Goal: Transaction & Acquisition: Obtain resource

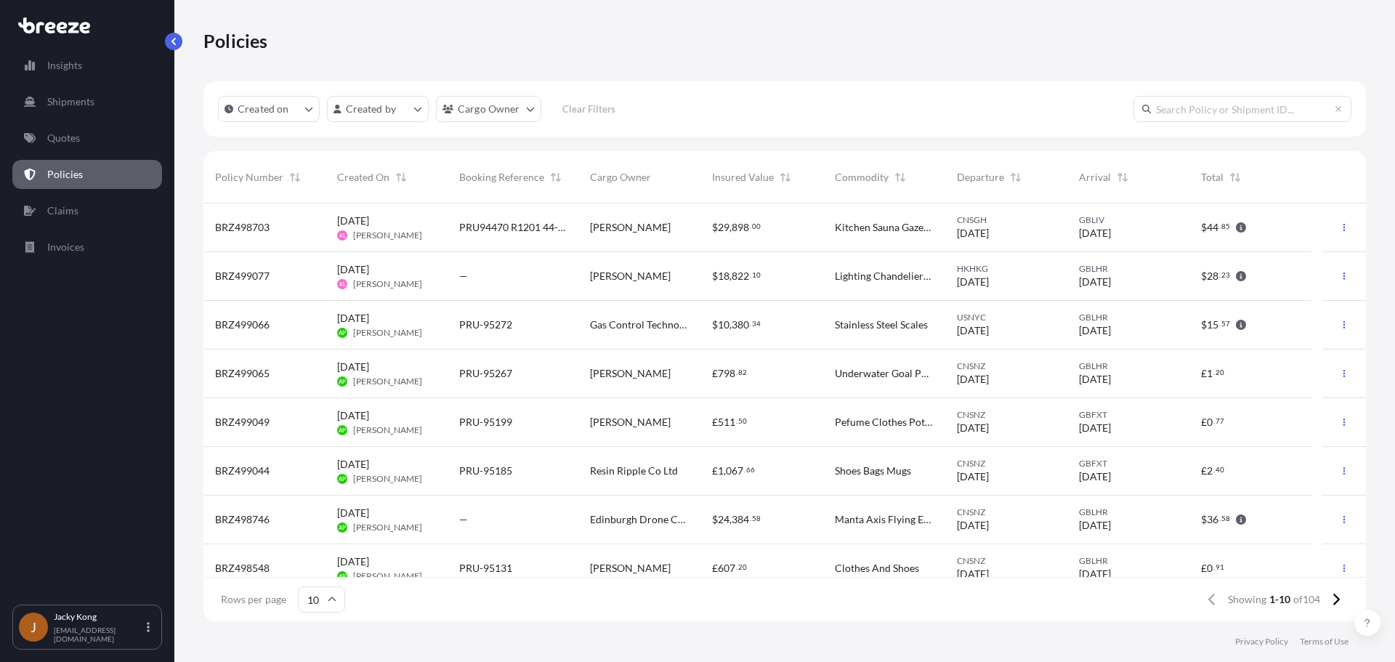
scroll to position [415, 1152]
drag, startPoint x: 324, startPoint y: 221, endPoint x: 783, endPoint y: 69, distance: 483.0
click at [783, 69] on div "Policies" at bounding box center [784, 40] width 1163 height 81
click at [72, 89] on link "Shipments" at bounding box center [87, 101] width 150 height 29
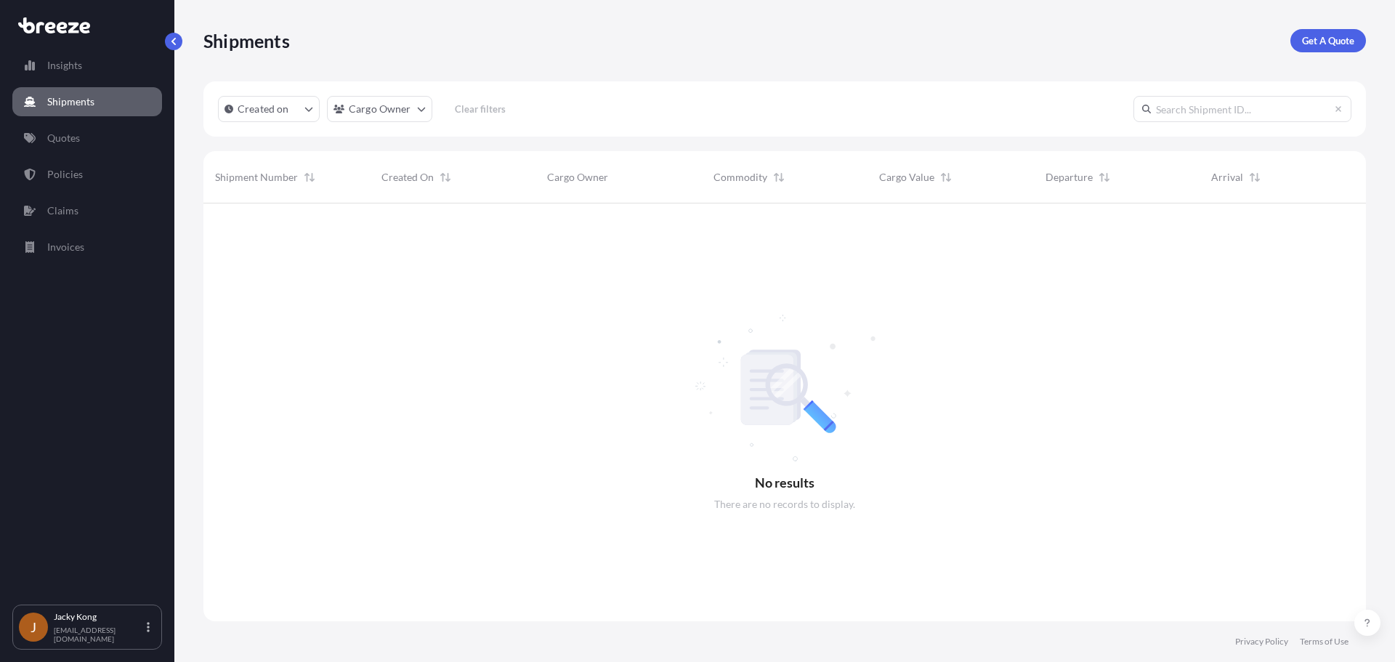
scroll to position [459, 1152]
click at [376, 301] on div at bounding box center [784, 412] width 1163 height 418
click at [98, 166] on link "Policies" at bounding box center [87, 174] width 150 height 29
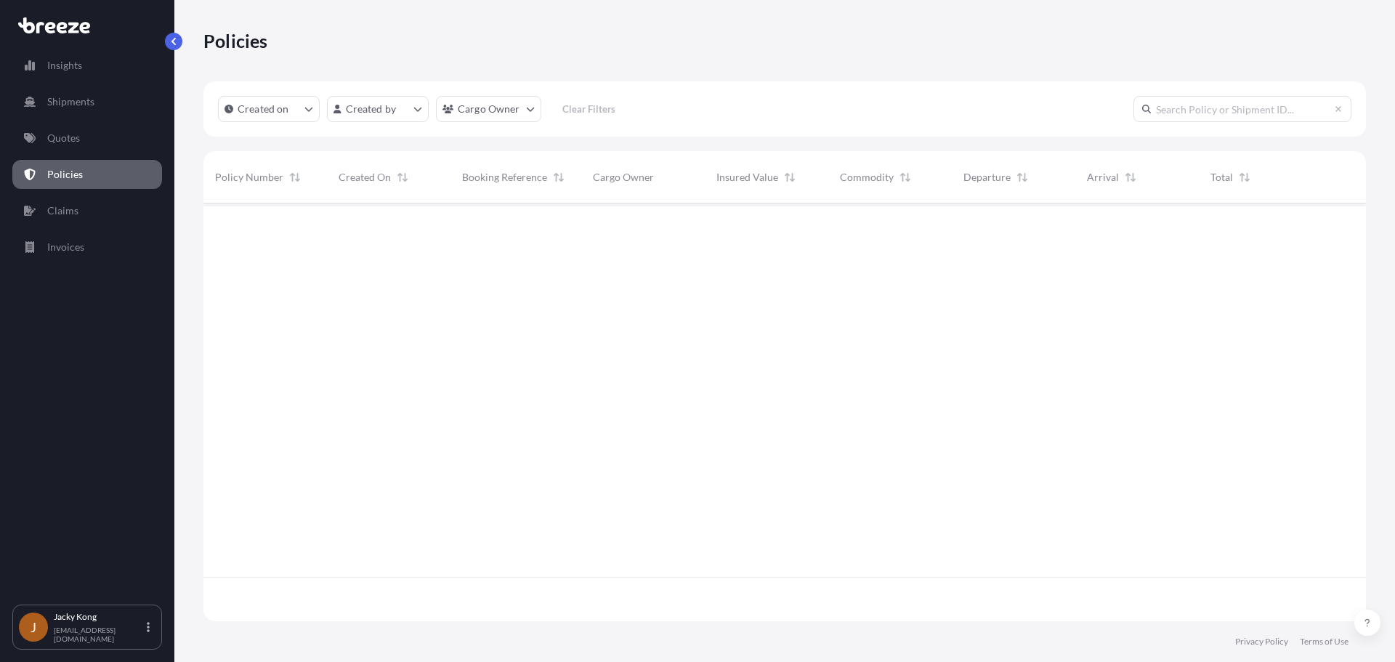
scroll to position [415, 1152]
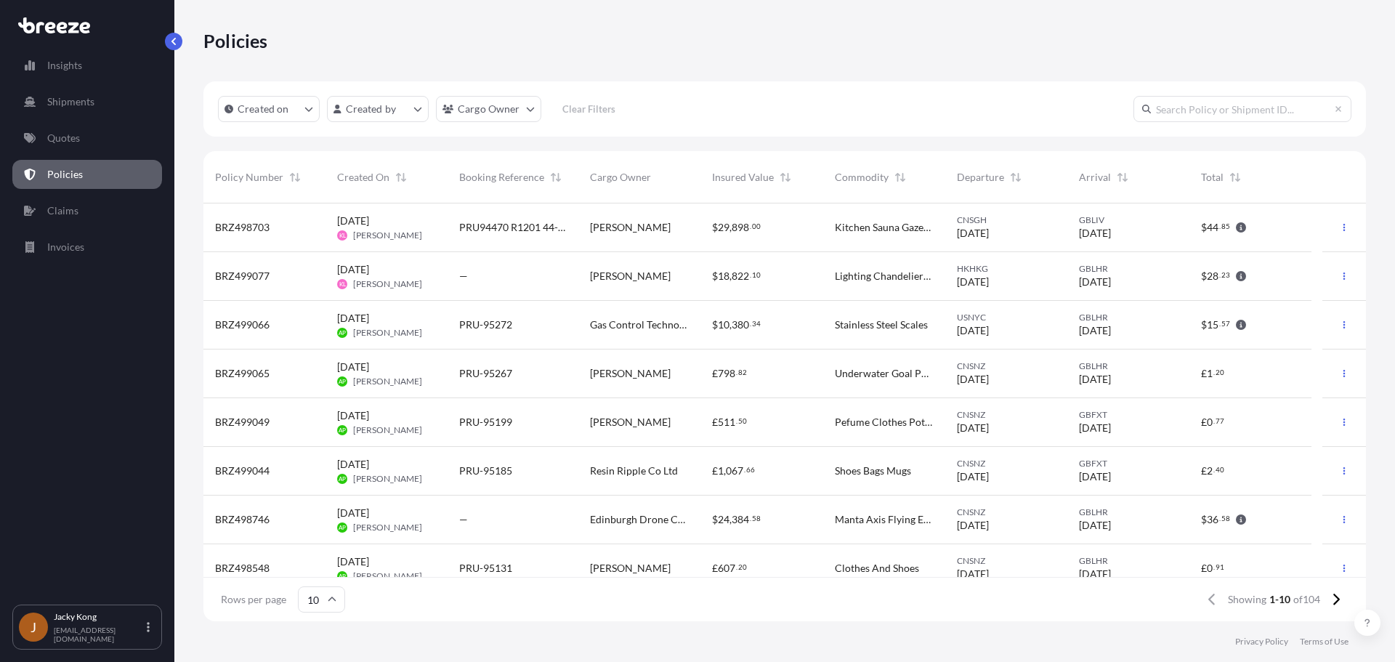
click at [613, 228] on span "[PERSON_NAME]" at bounding box center [630, 227] width 81 height 15
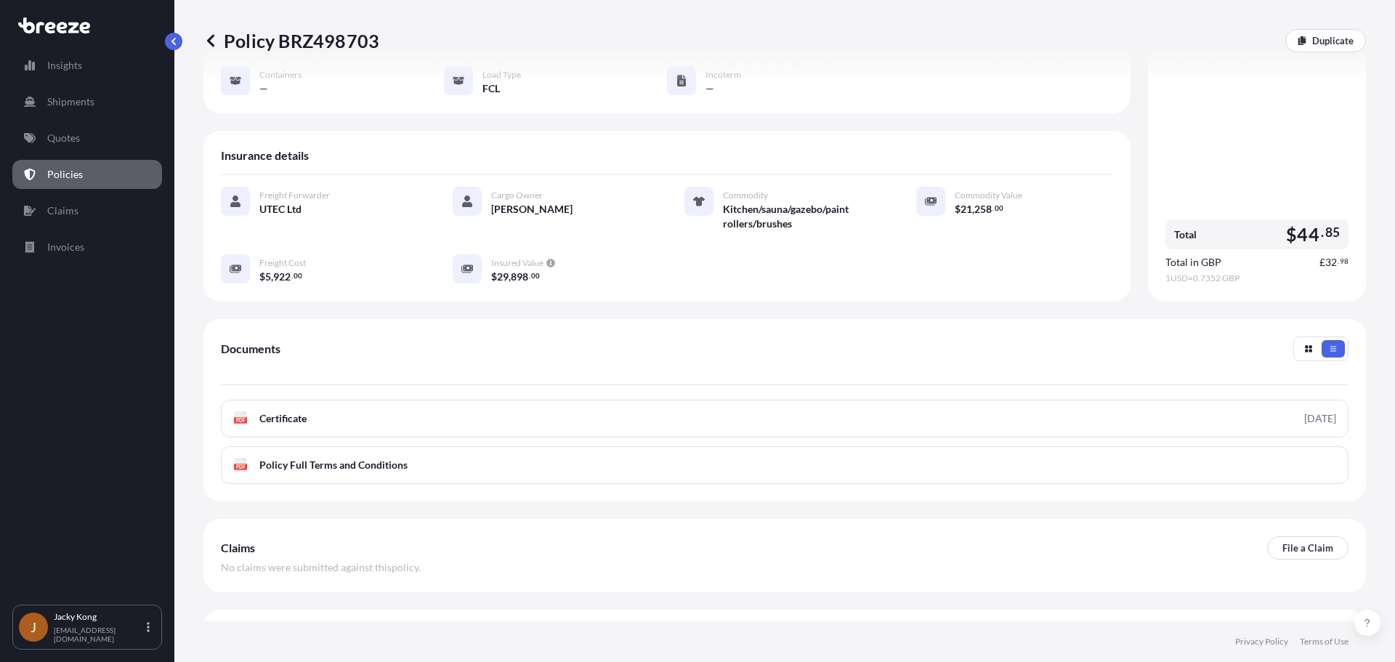
scroll to position [212, 0]
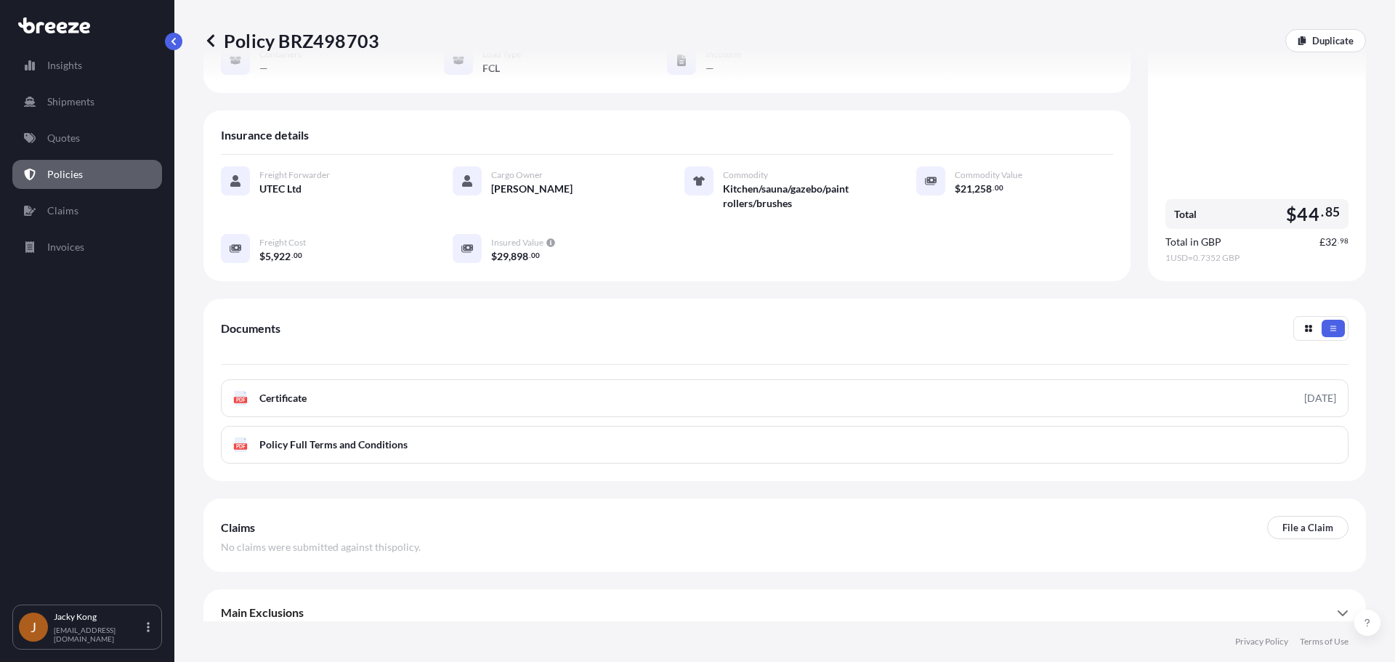
click at [612, 602] on div "Main Exclusions" at bounding box center [785, 612] width 1128 height 35
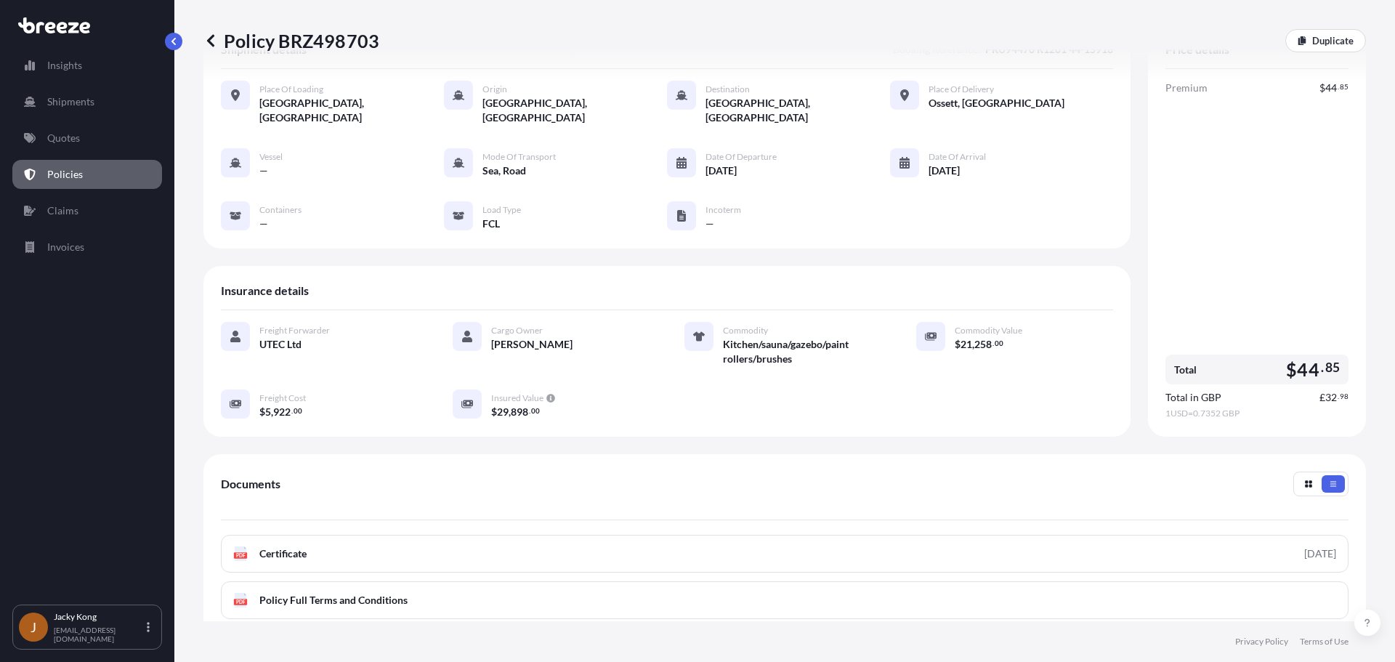
scroll to position [0, 0]
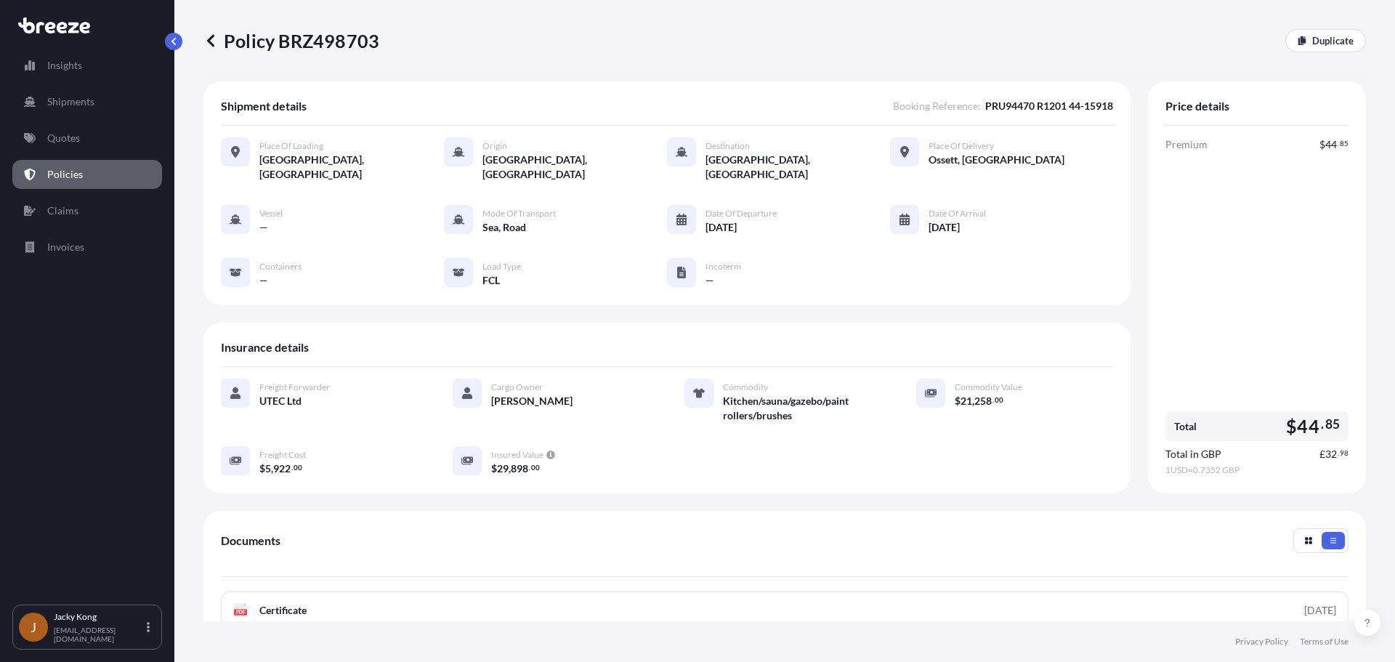
click at [102, 331] on div "Insights Shipments Quotes Policies Claims Invoices" at bounding box center [87, 321] width 150 height 567
click at [169, 41] on button "button" at bounding box center [173, 41] width 17 height 17
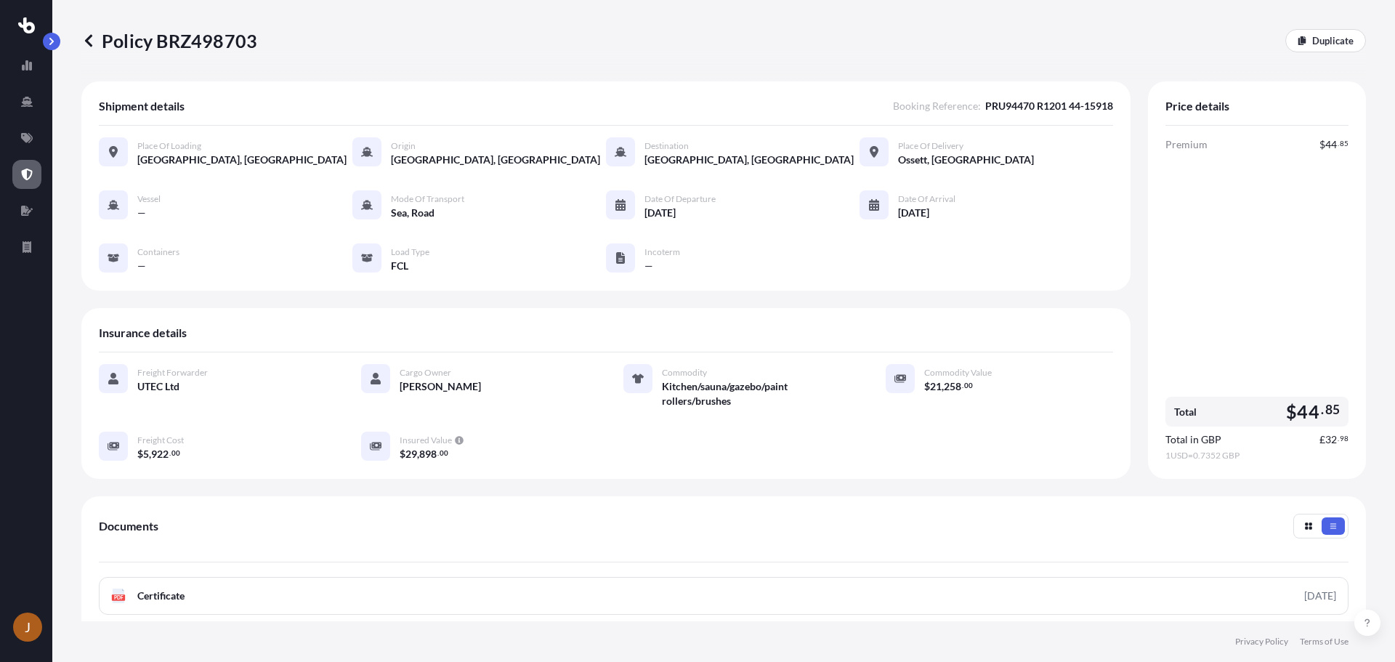
click at [62, 44] on div "Policy BRZ498703 Duplicate Shipment details Booking Reference : PRU94470 R1201 …" at bounding box center [723, 310] width 1343 height 621
click at [60, 41] on button "button" at bounding box center [51, 41] width 17 height 17
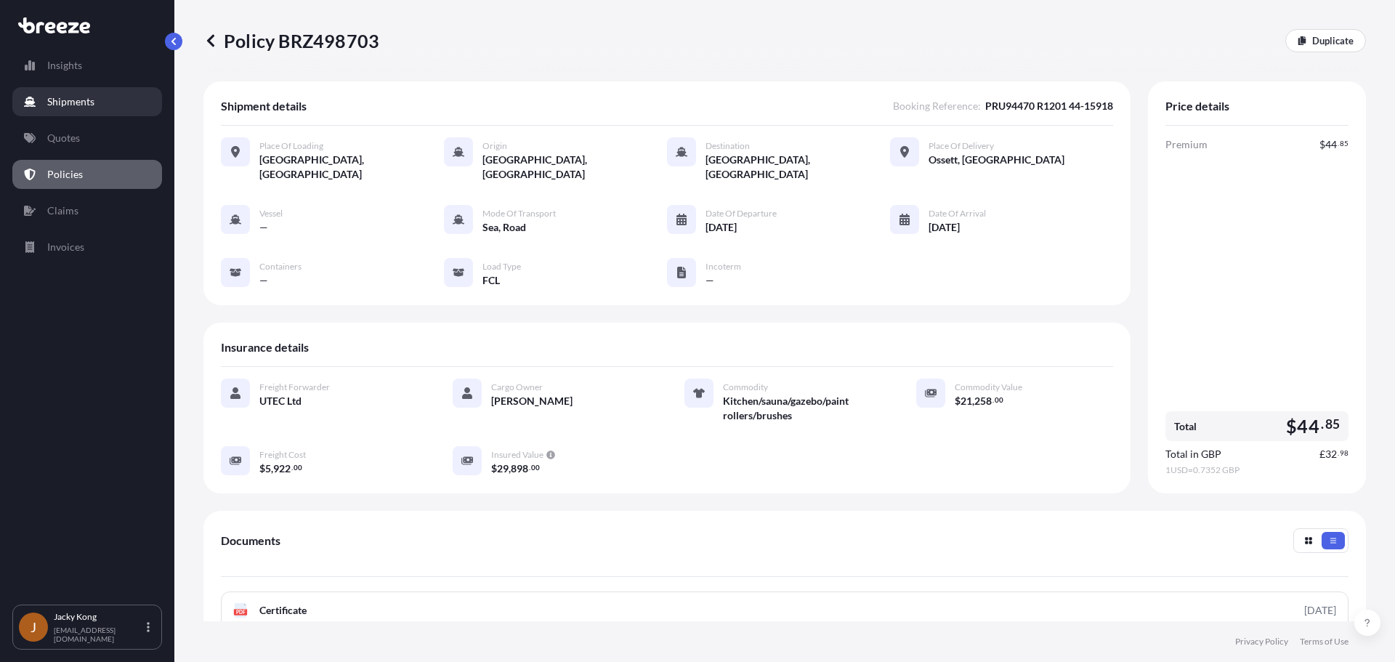
click at [86, 104] on p "Shipments" at bounding box center [70, 101] width 47 height 15
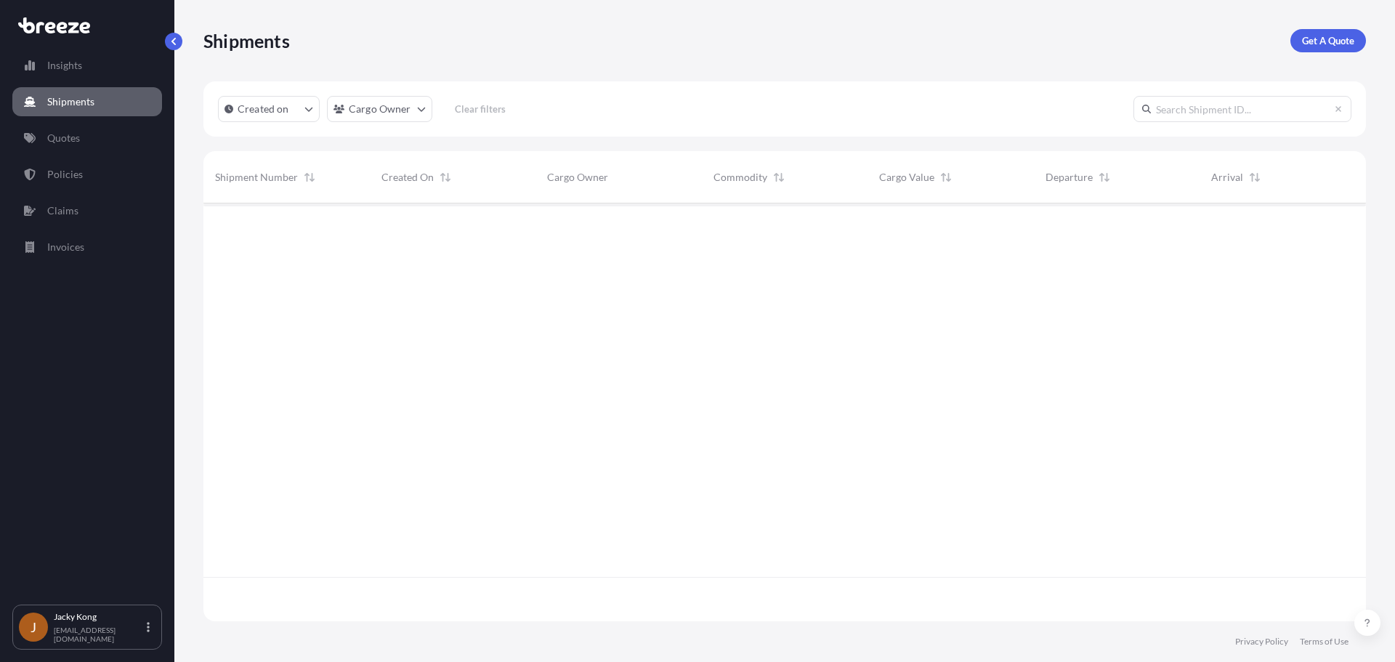
scroll to position [459, 1152]
click at [1349, 24] on div "Shipments Get A Quote" at bounding box center [784, 40] width 1163 height 81
click at [1328, 37] on p "Get A Quote" at bounding box center [1328, 40] width 52 height 15
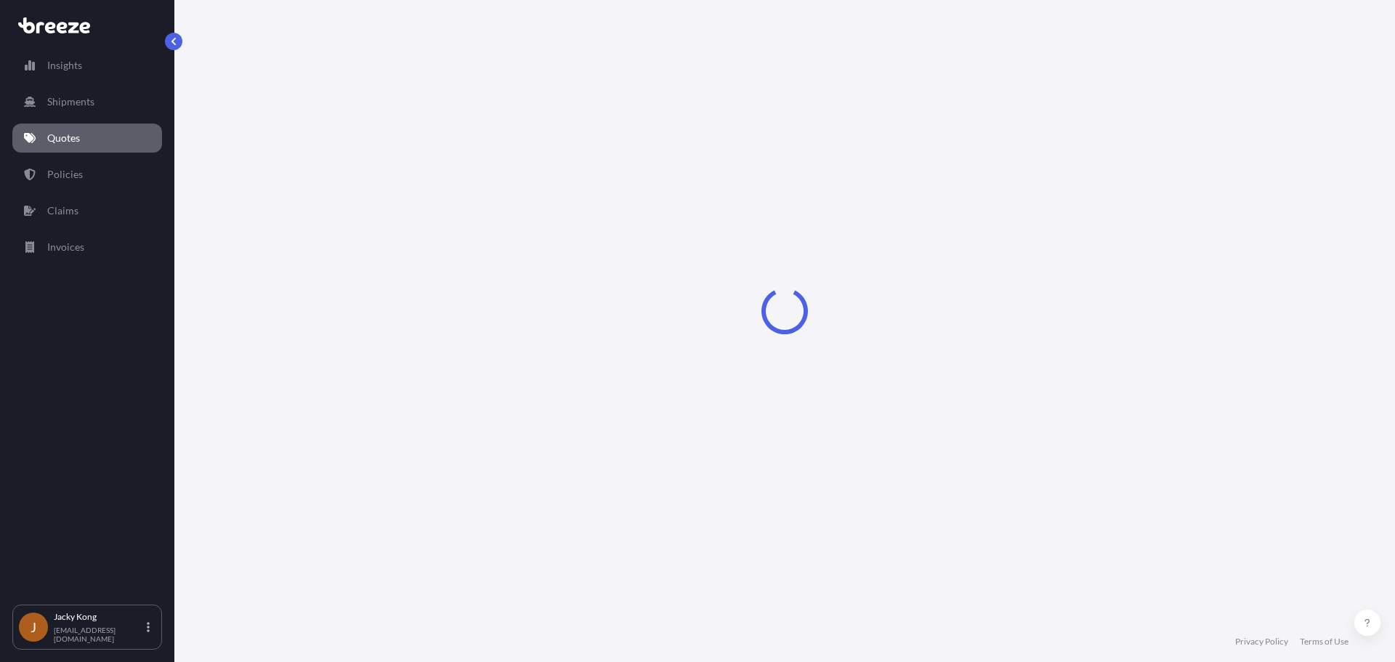
select select "Sea"
select select "1"
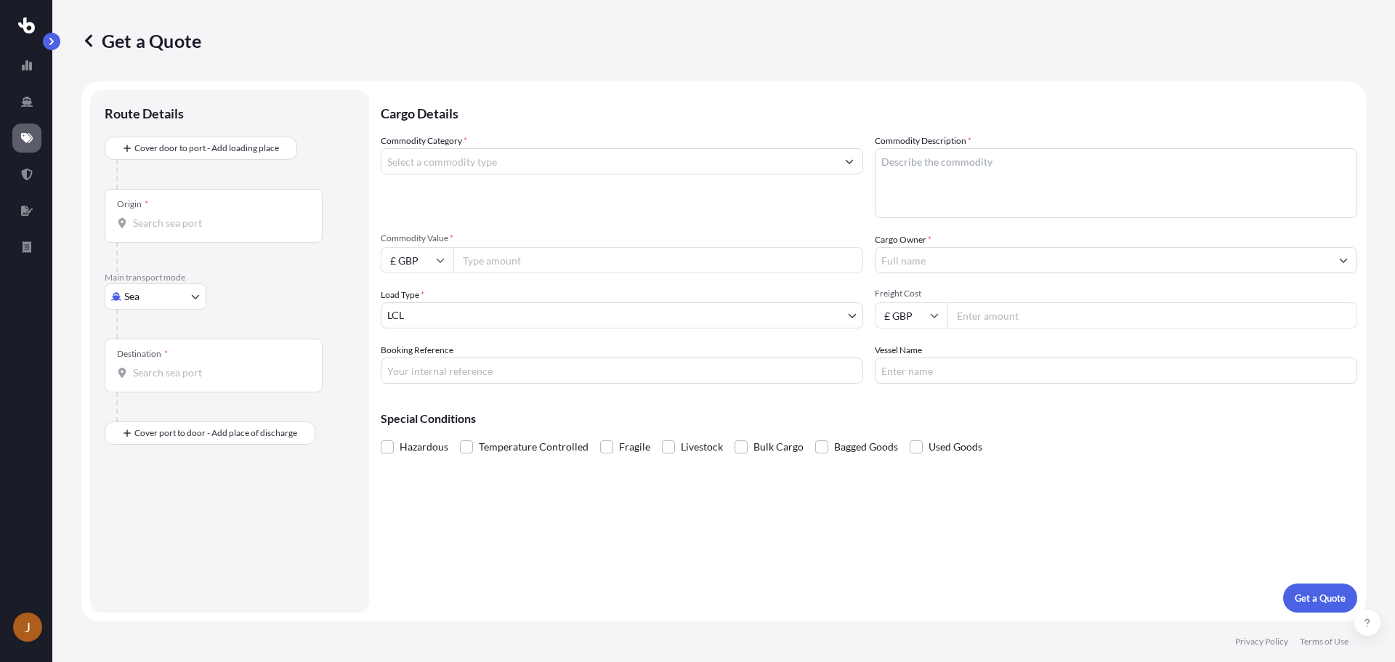
click at [87, 41] on icon at bounding box center [88, 40] width 7 height 12
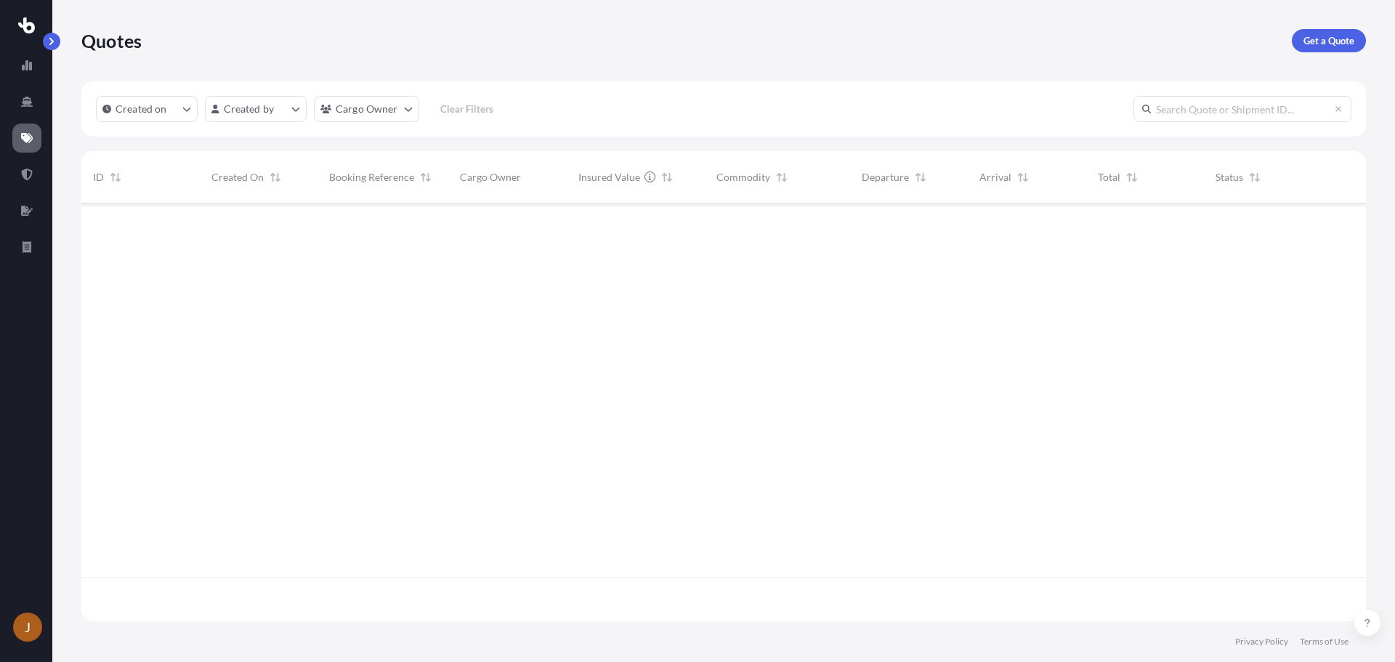
scroll to position [415, 1274]
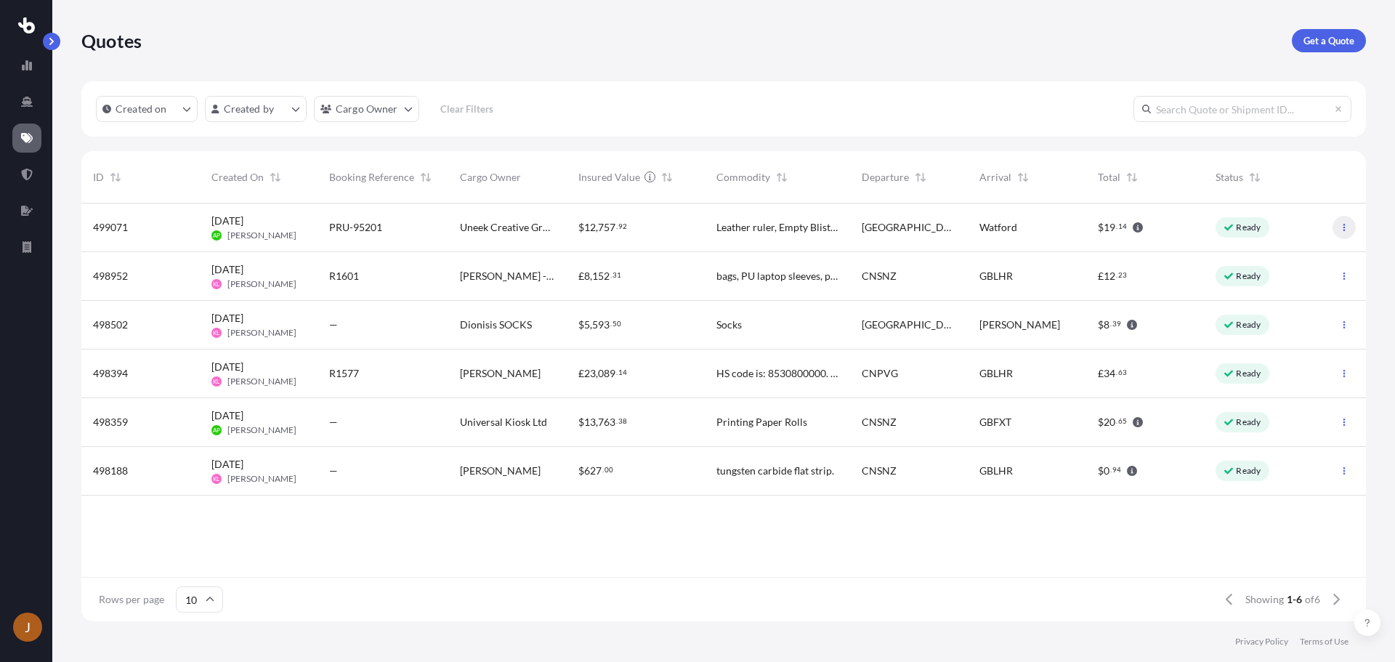
click at [1343, 225] on icon "button" at bounding box center [1344, 227] width 9 height 9
click at [996, 230] on span "Watford" at bounding box center [999, 227] width 38 height 15
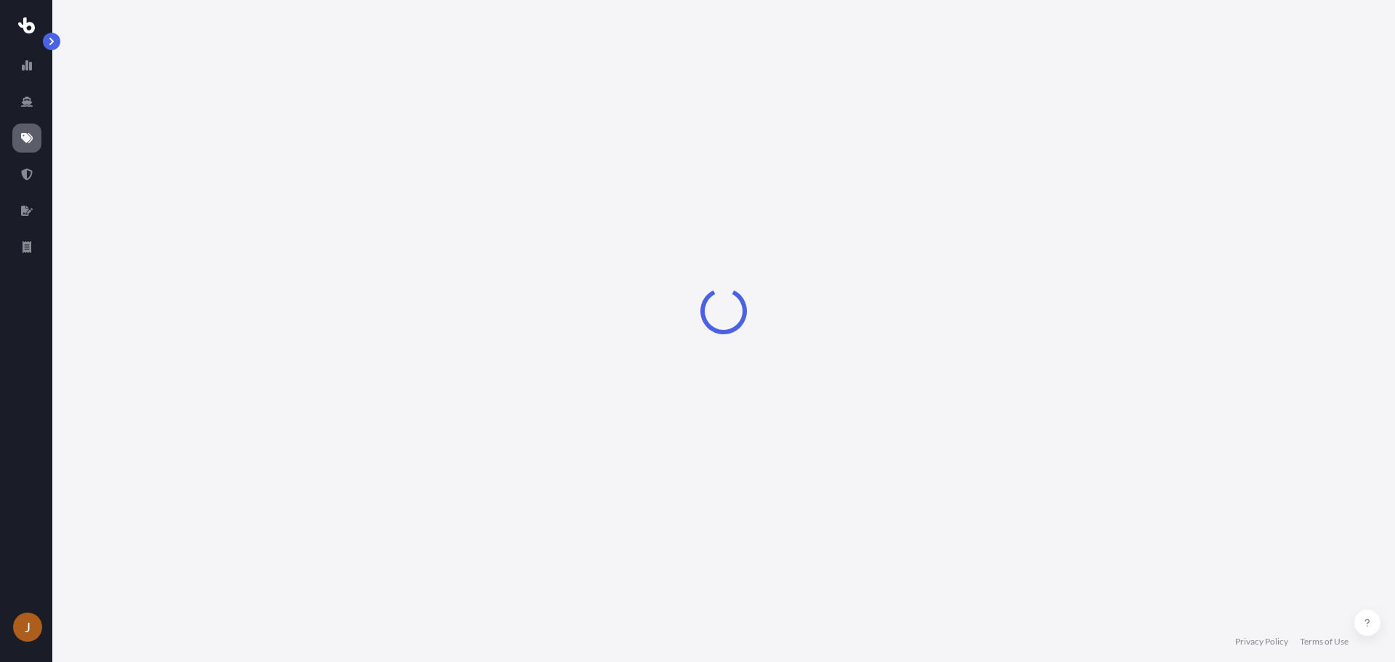
select select "Rail"
select select "1"
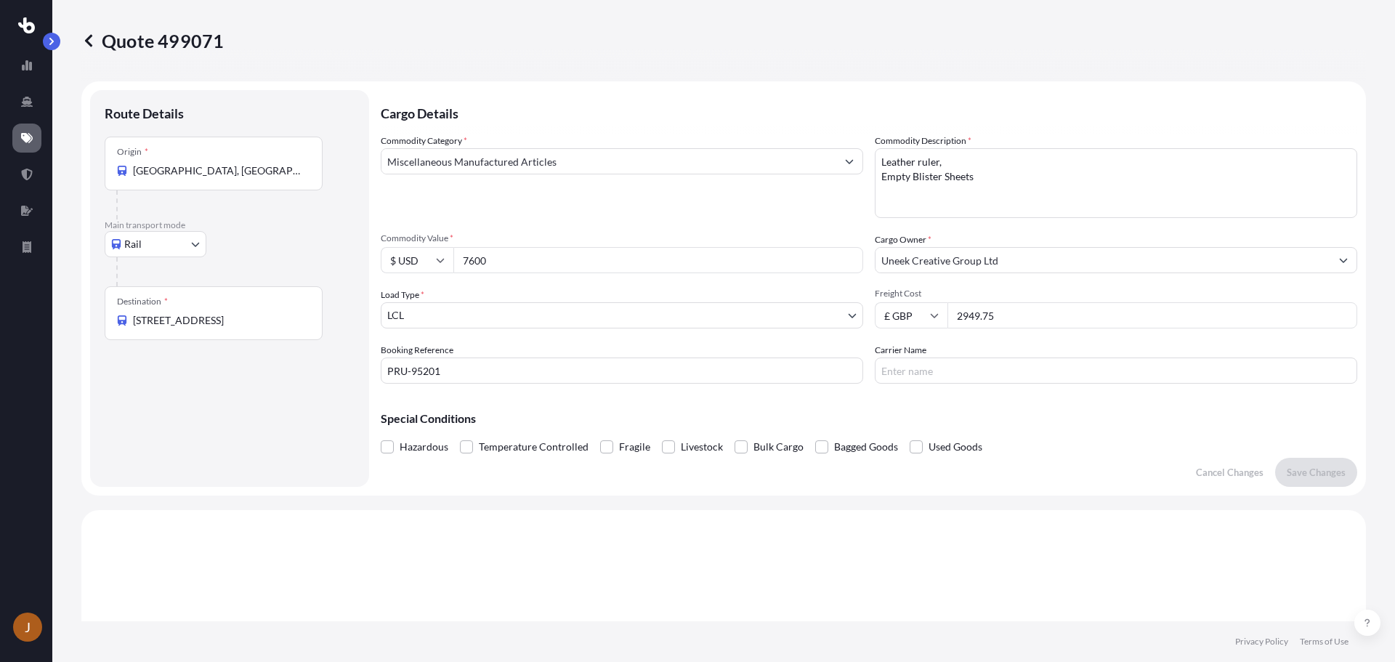
click at [86, 38] on icon at bounding box center [88, 40] width 15 height 15
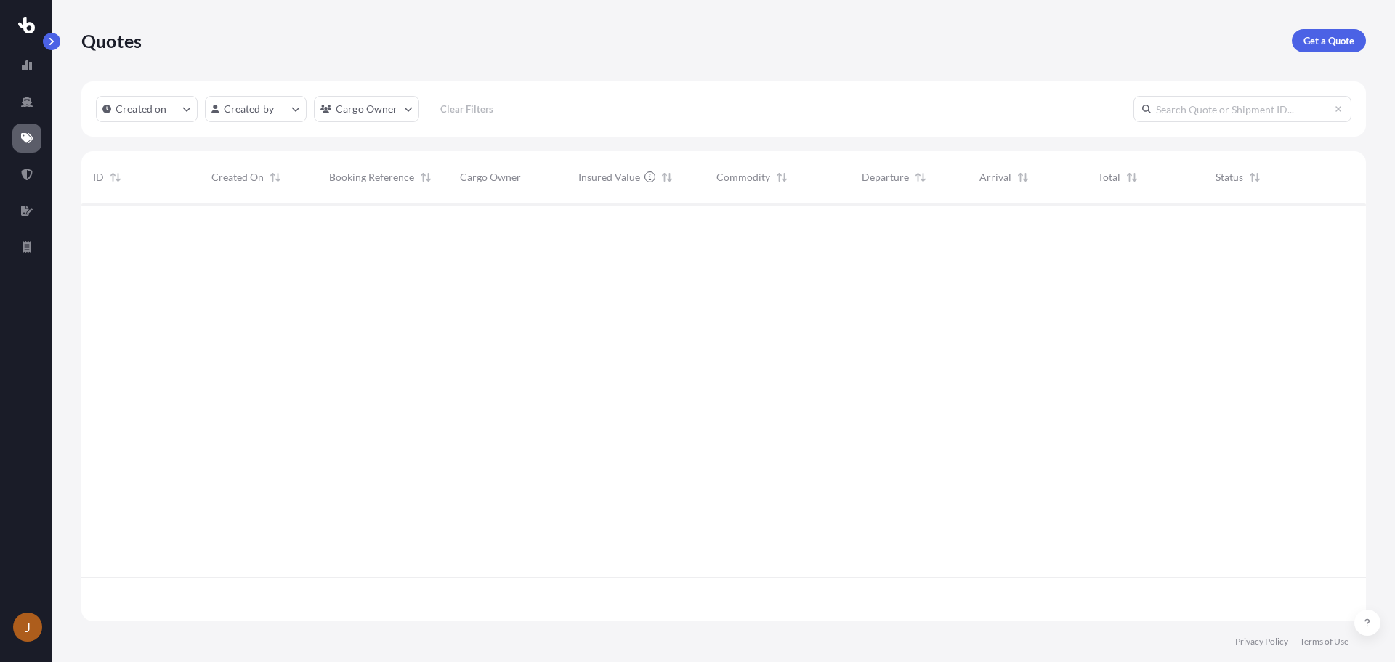
scroll to position [415, 1274]
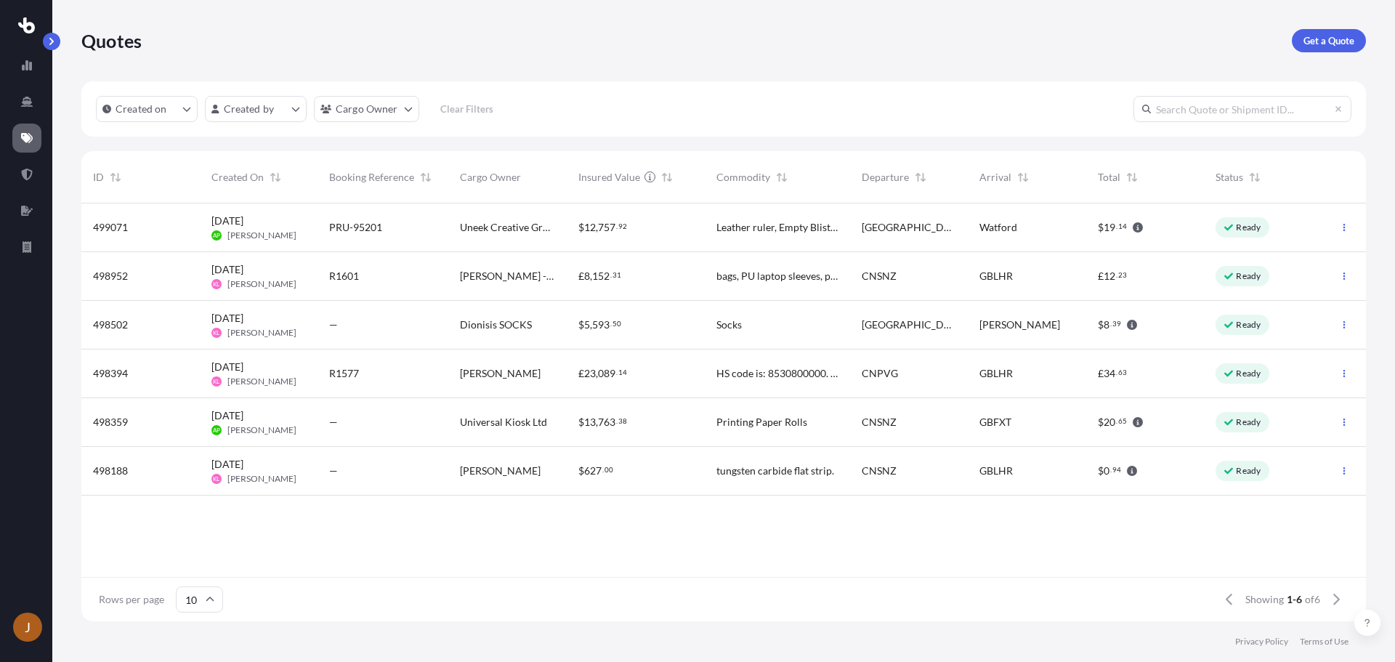
drag, startPoint x: 624, startPoint y: 233, endPoint x: 549, endPoint y: 230, distance: 75.6
click at [550, 230] on span "Uneek Creative Group Ltd" at bounding box center [507, 227] width 95 height 15
select select "Rail"
select select "1"
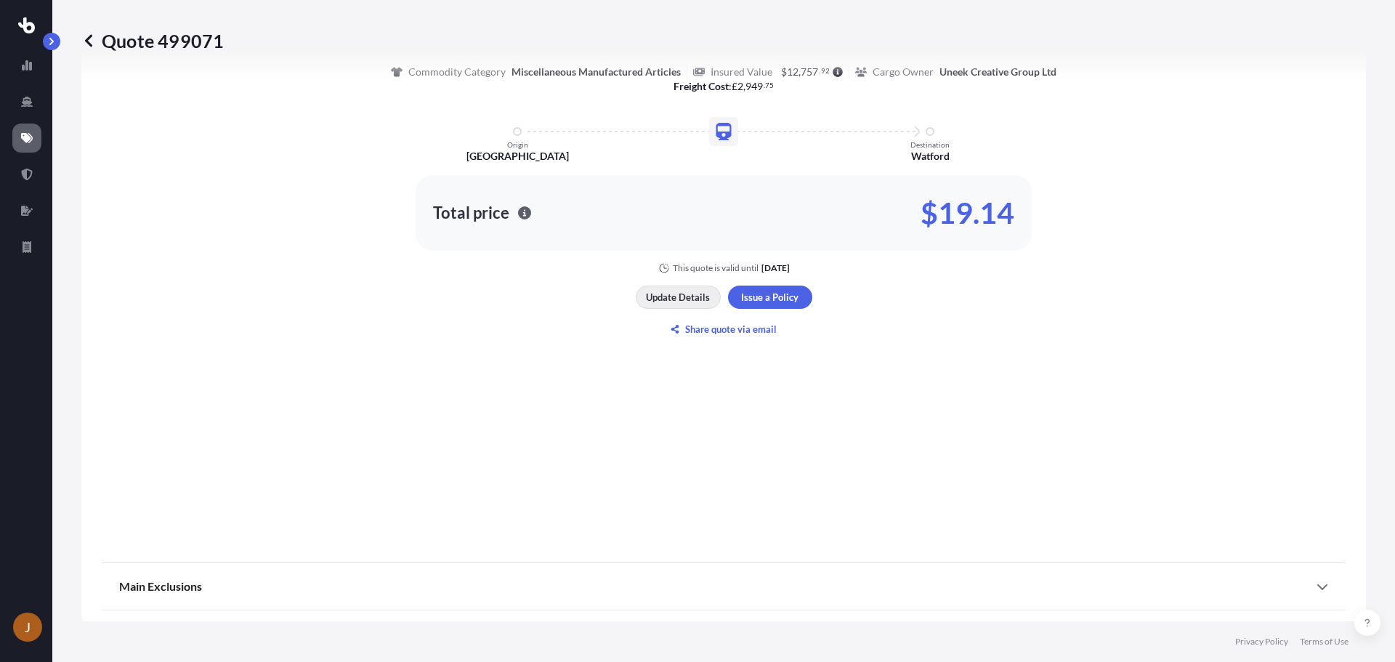
scroll to position [738, 0]
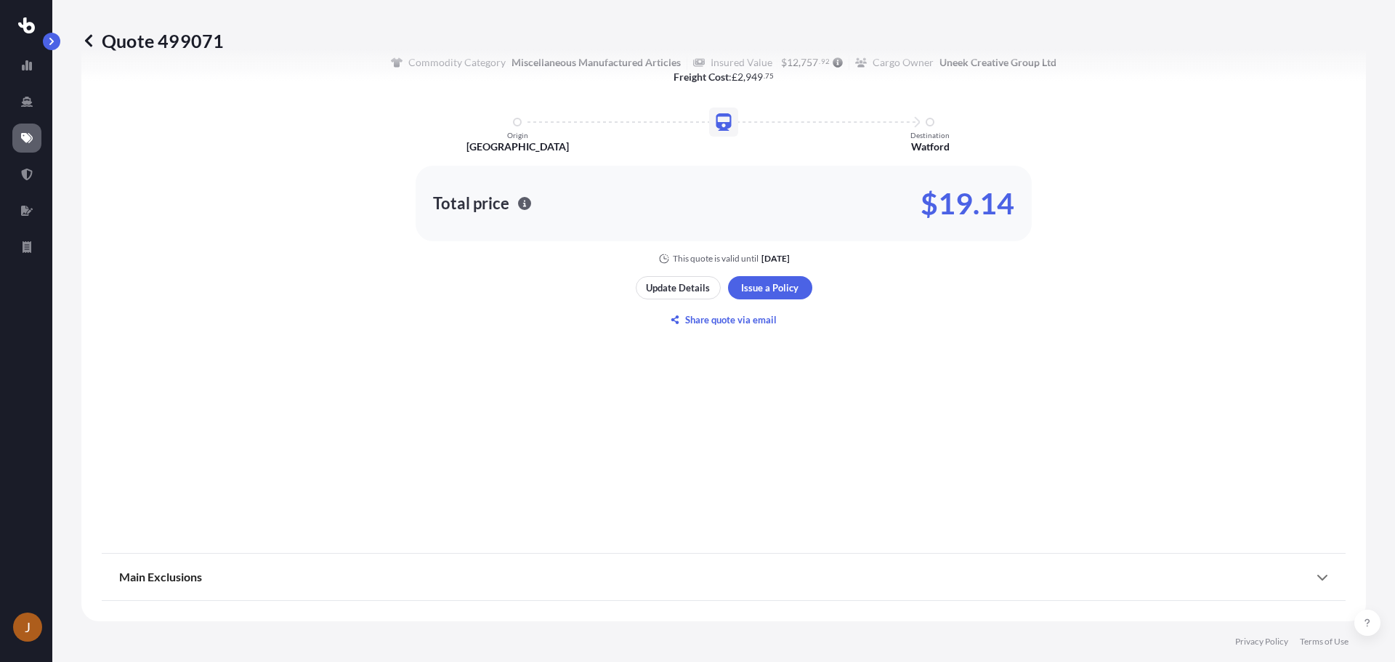
click at [658, 578] on div "Main Exclusions" at bounding box center [723, 577] width 1209 height 35
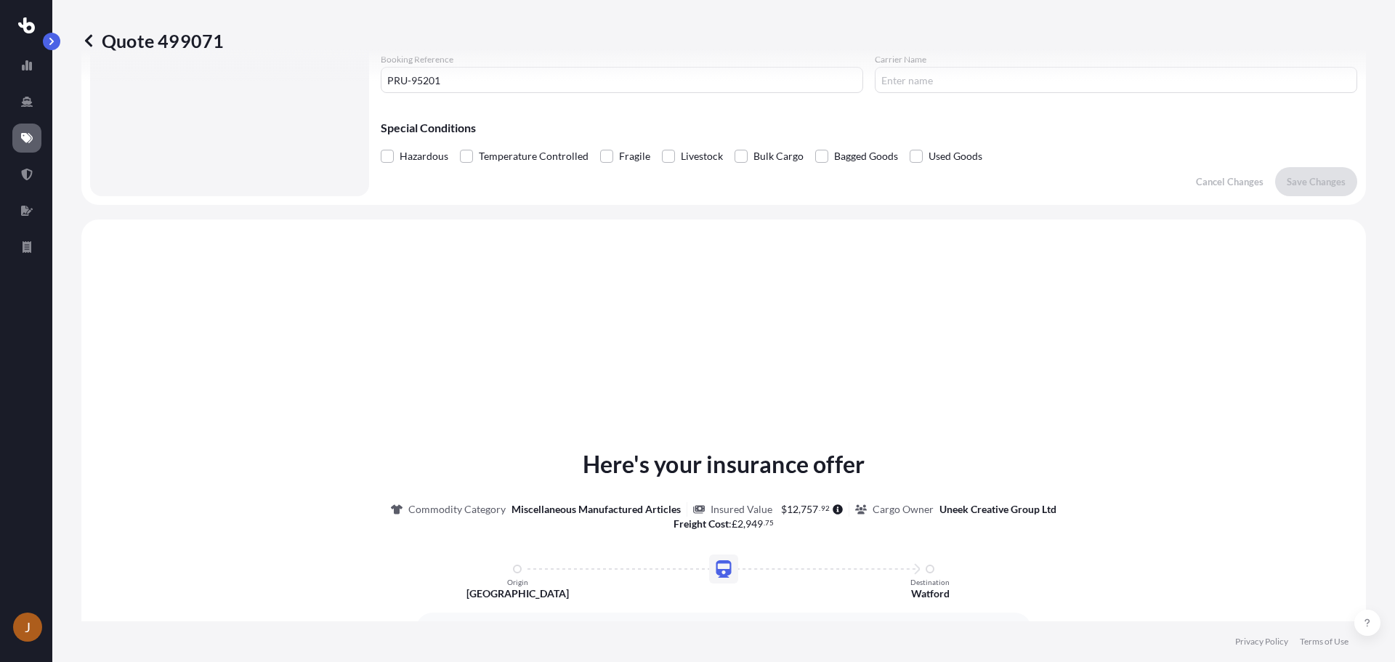
scroll to position [581, 0]
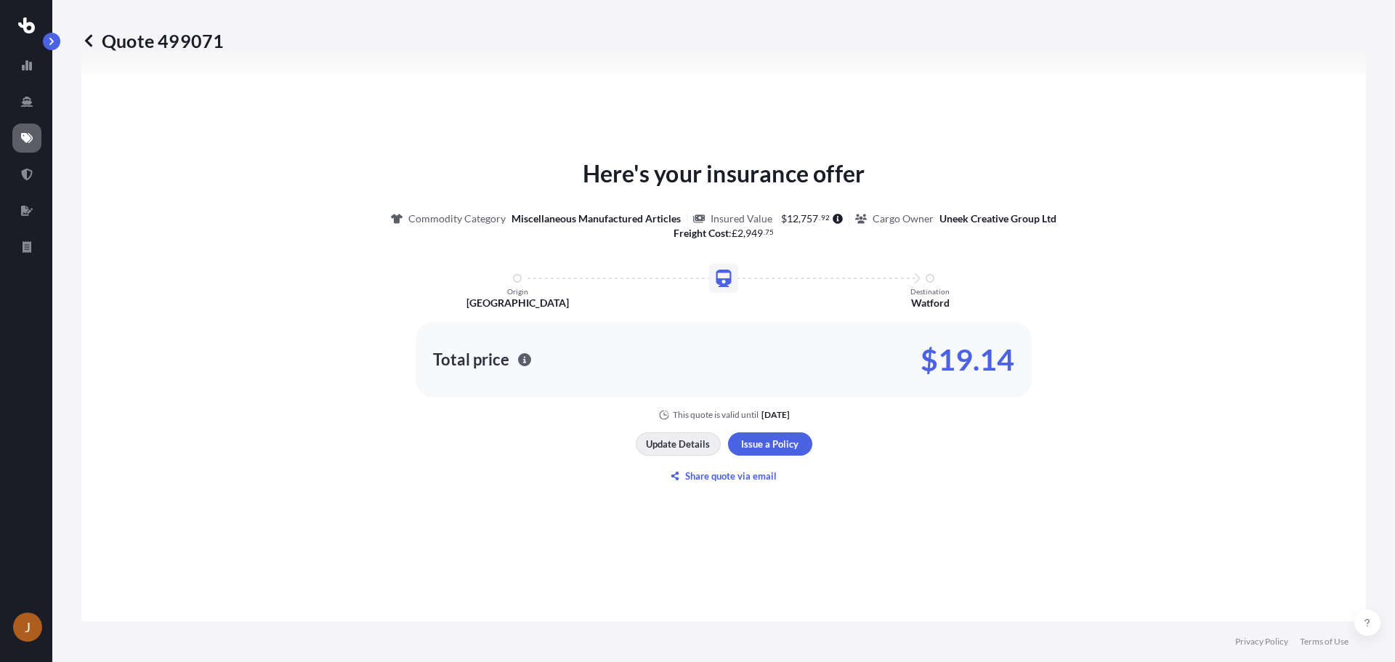
click at [674, 445] on p "Update Details" at bounding box center [678, 444] width 64 height 15
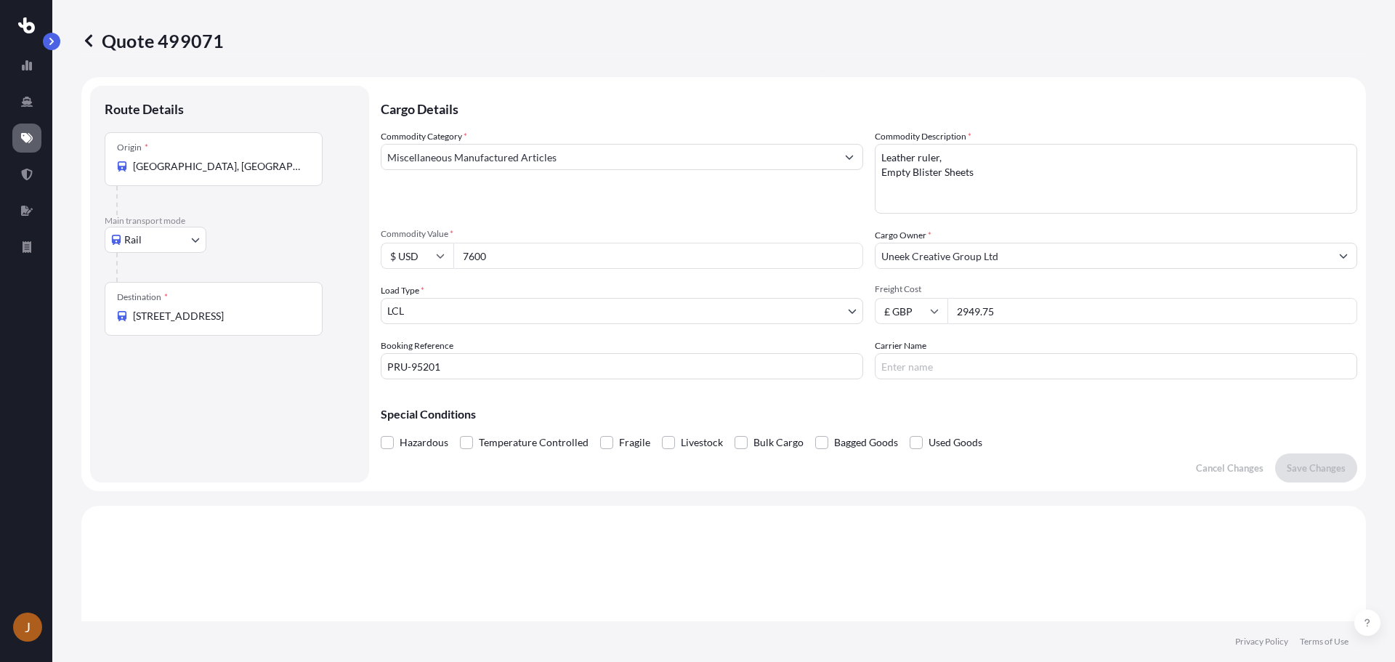
scroll to position [0, 0]
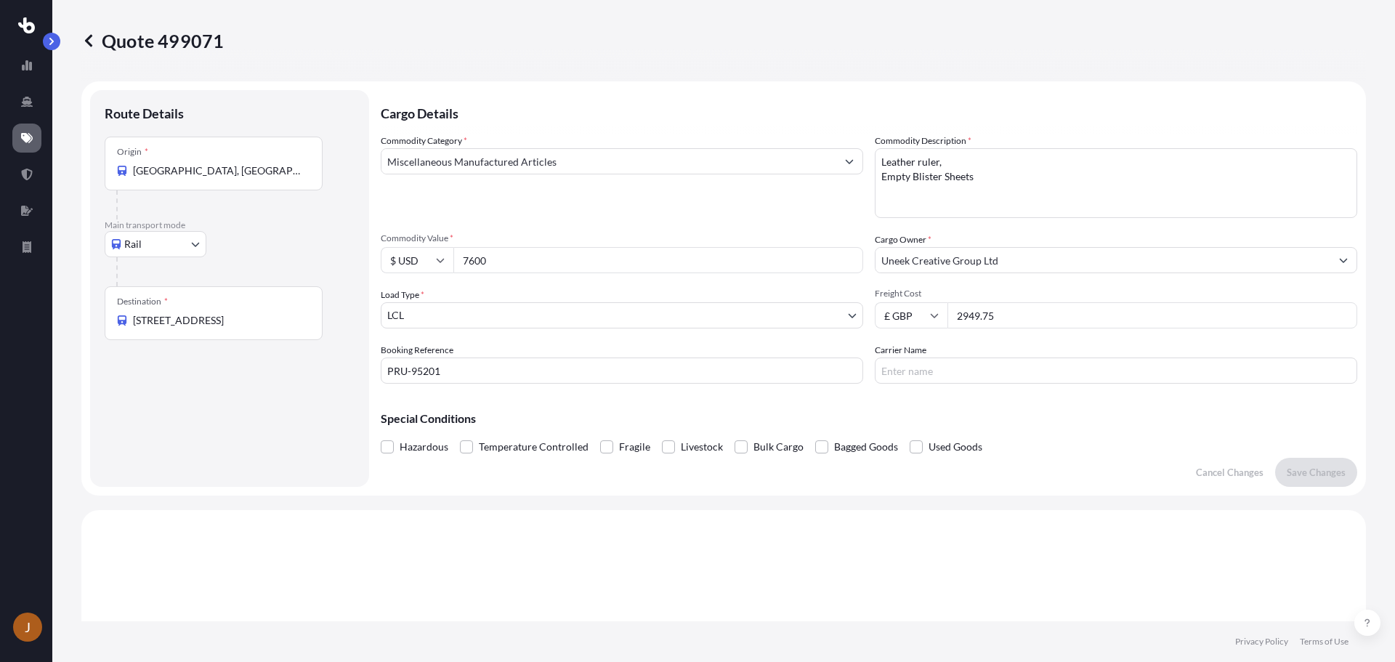
click at [92, 42] on icon at bounding box center [88, 40] width 15 height 15
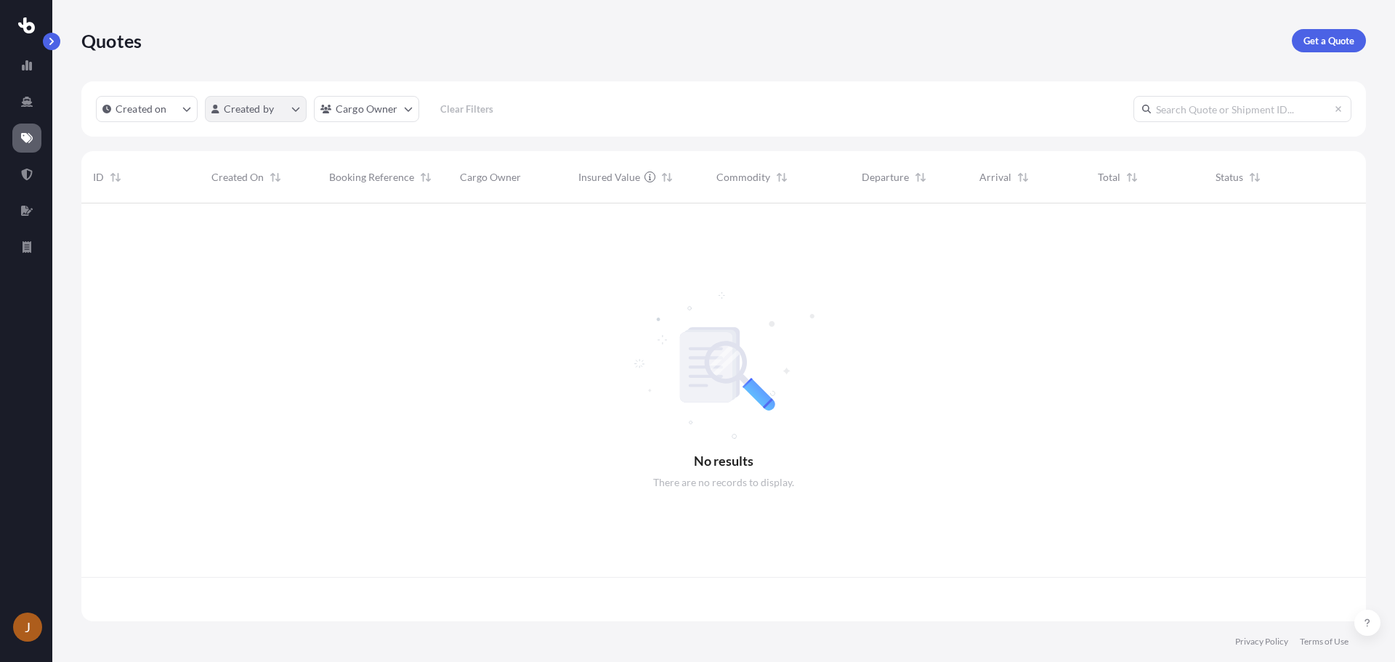
scroll to position [415, 1274]
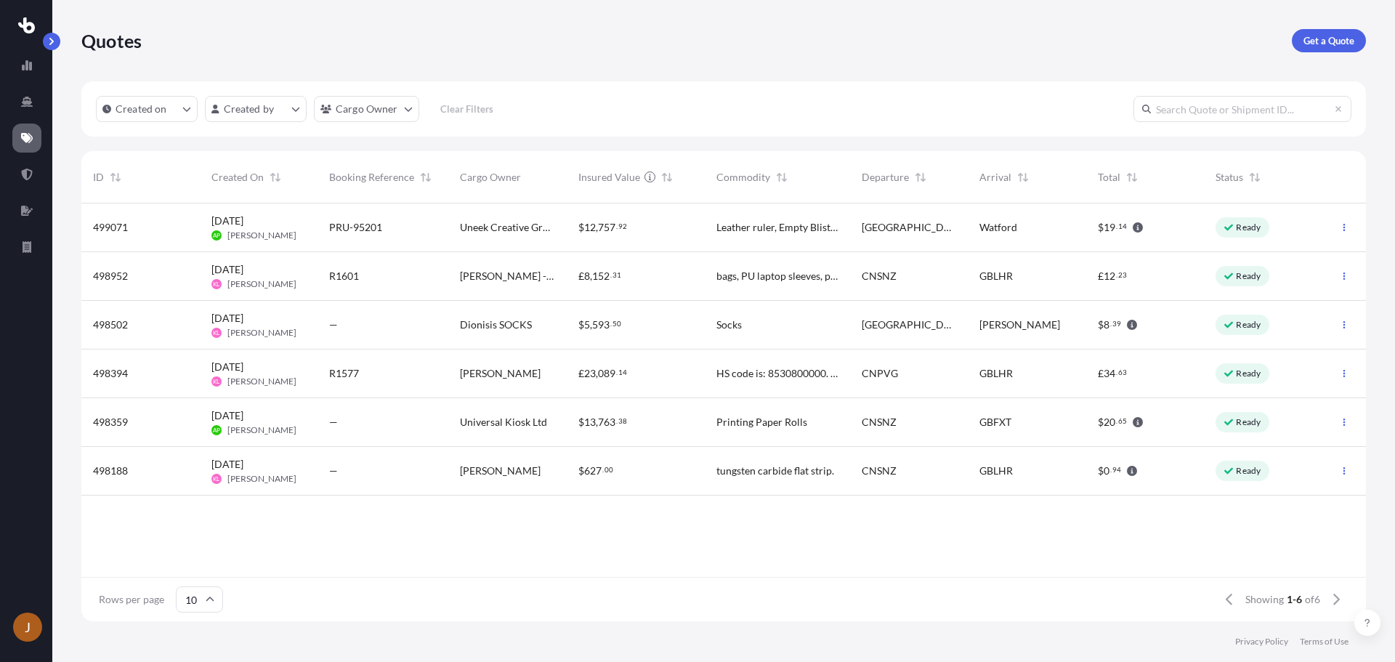
click at [943, 87] on div "Created on Created by Cargo Owner Clear Filters" at bounding box center [723, 108] width 1285 height 55
click at [1342, 224] on icon "button" at bounding box center [1344, 227] width 9 height 9
click at [894, 53] on div "Quotes Get a Quote" at bounding box center [723, 40] width 1285 height 81
